Goal: Communication & Community: Answer question/provide support

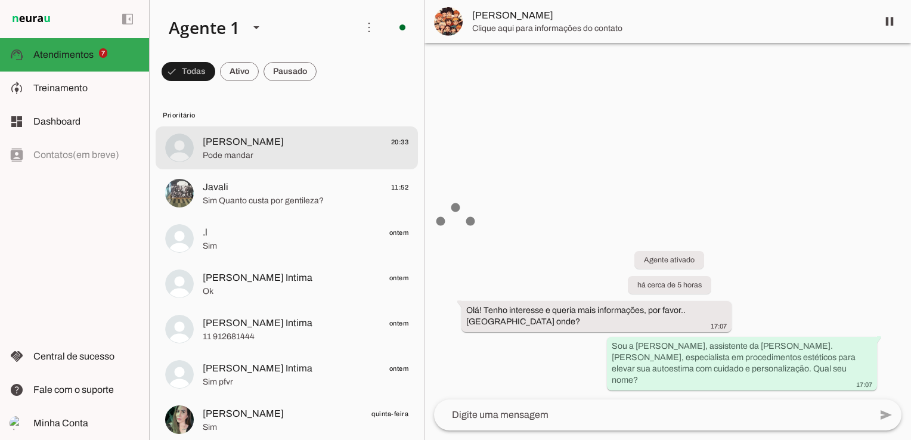
click at [262, 163] on md-item "[PERSON_NAME] 20:33 Pode mandar" at bounding box center [287, 147] width 262 height 43
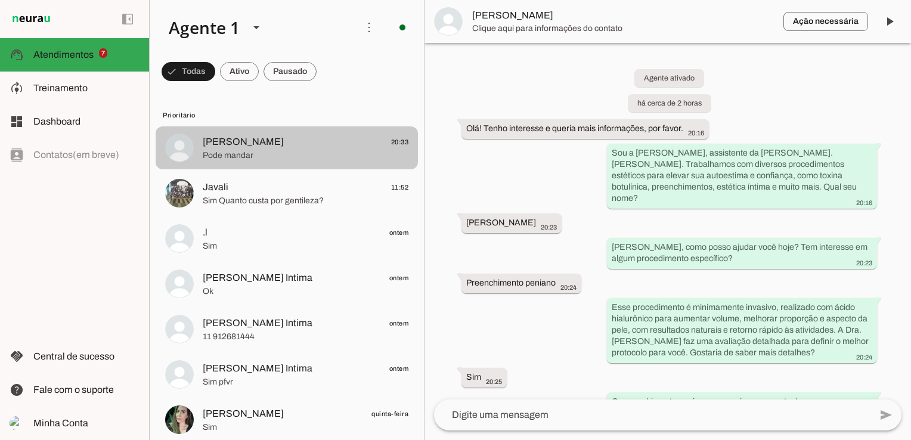
scroll to position [310, 0]
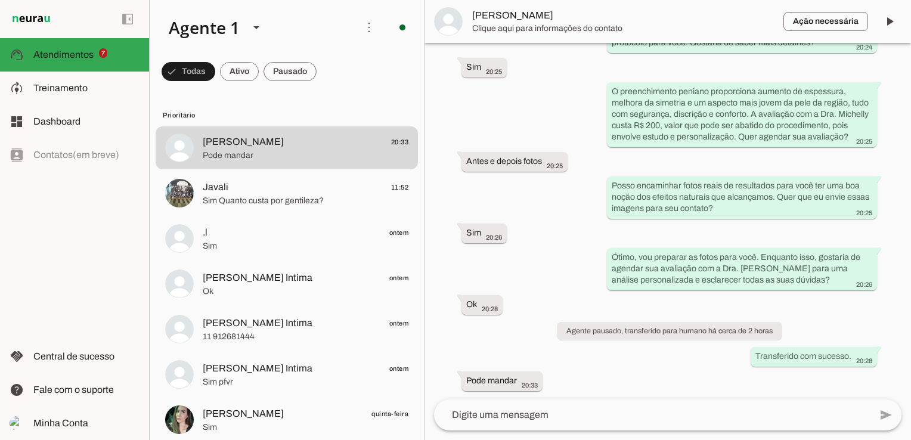
click at [499, 421] on textarea at bounding box center [652, 415] width 437 height 14
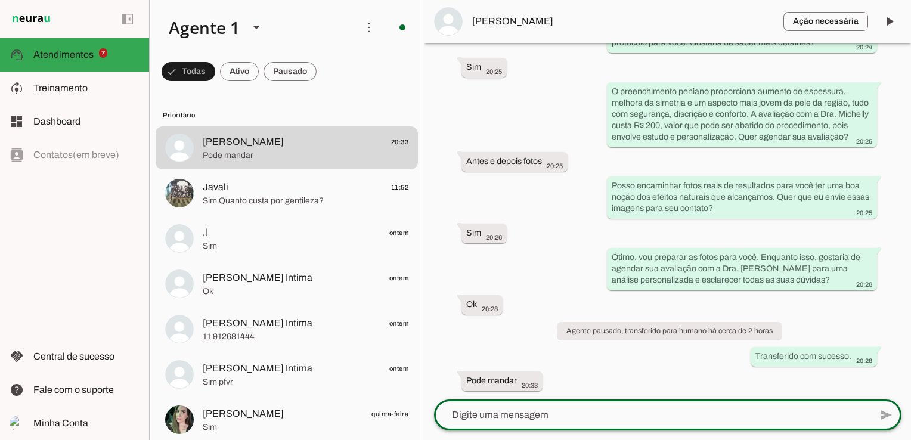
type textarea "u"
type textarea "Pessoal do agendamento entrará em contato!"
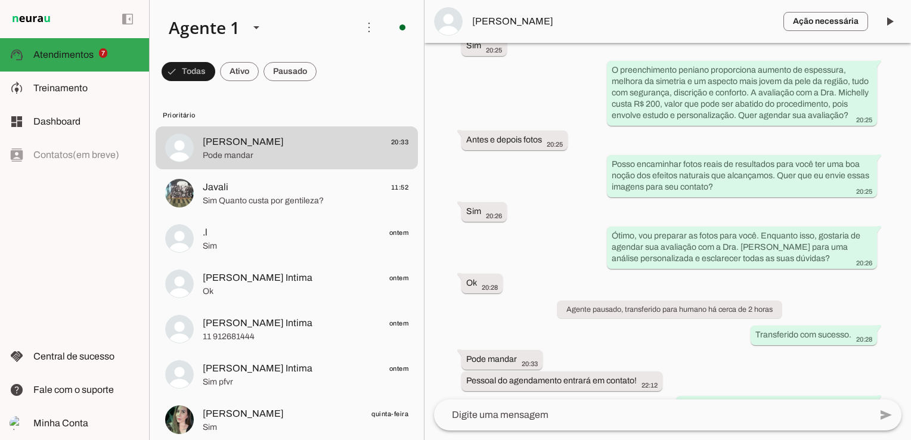
scroll to position [335, 0]
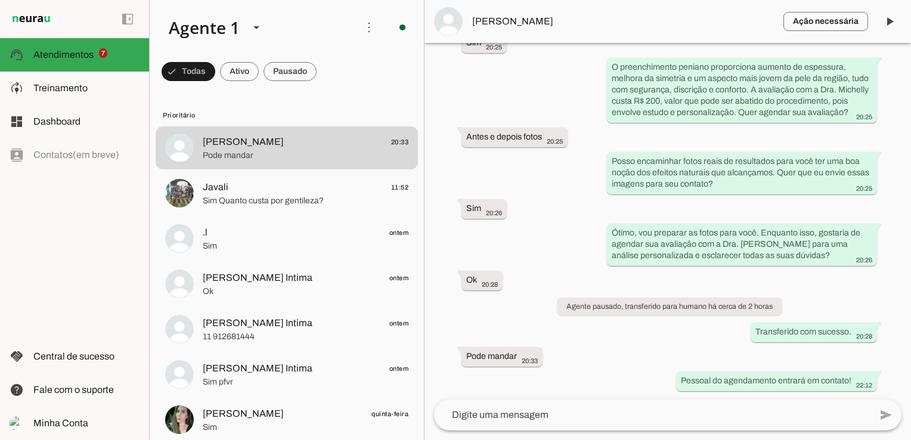
scroll to position [359, 0]
